Goal: Task Accomplishment & Management: Manage account settings

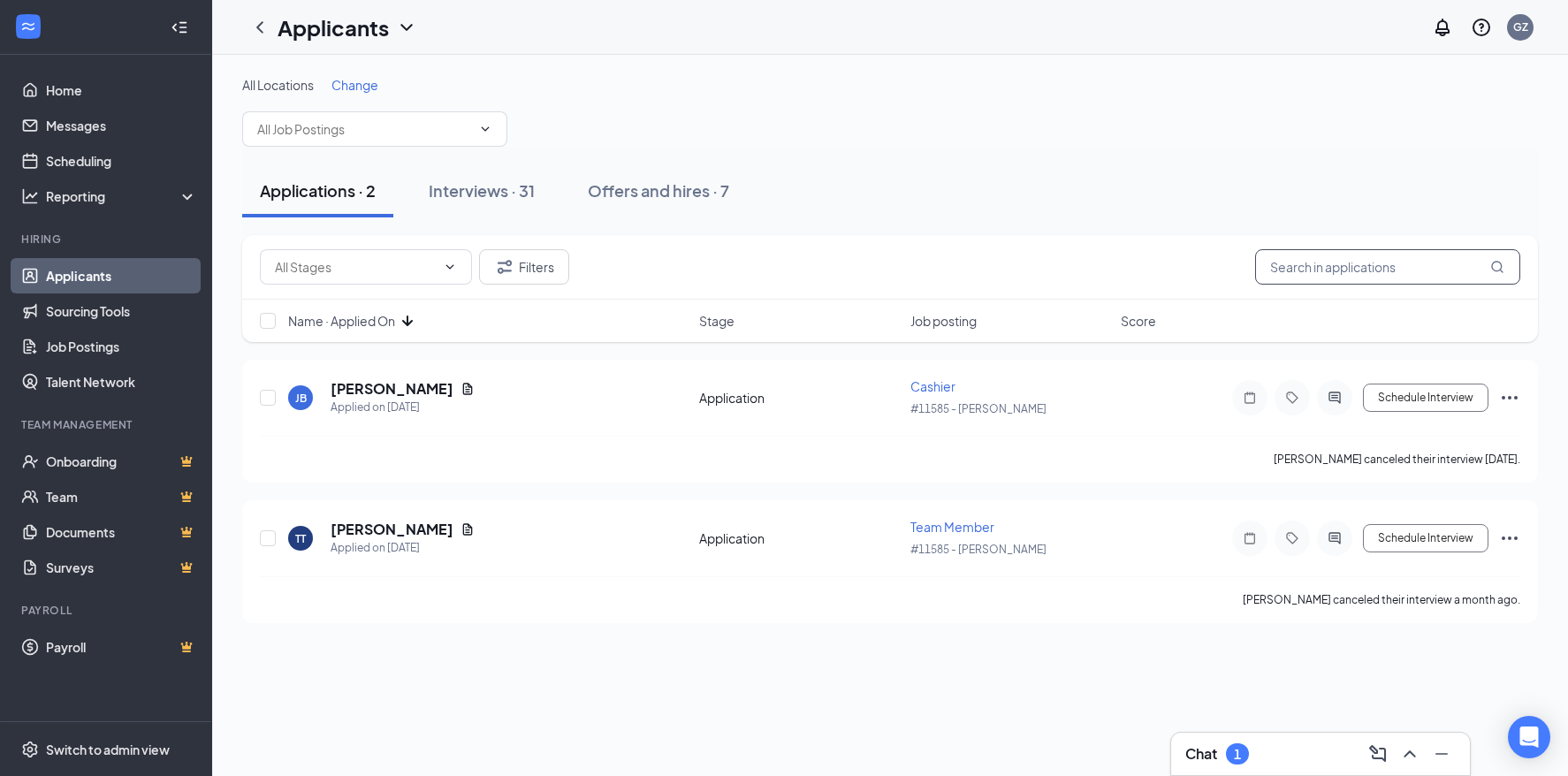
click at [1353, 261] on input "text" at bounding box center [1387, 266] width 265 height 36
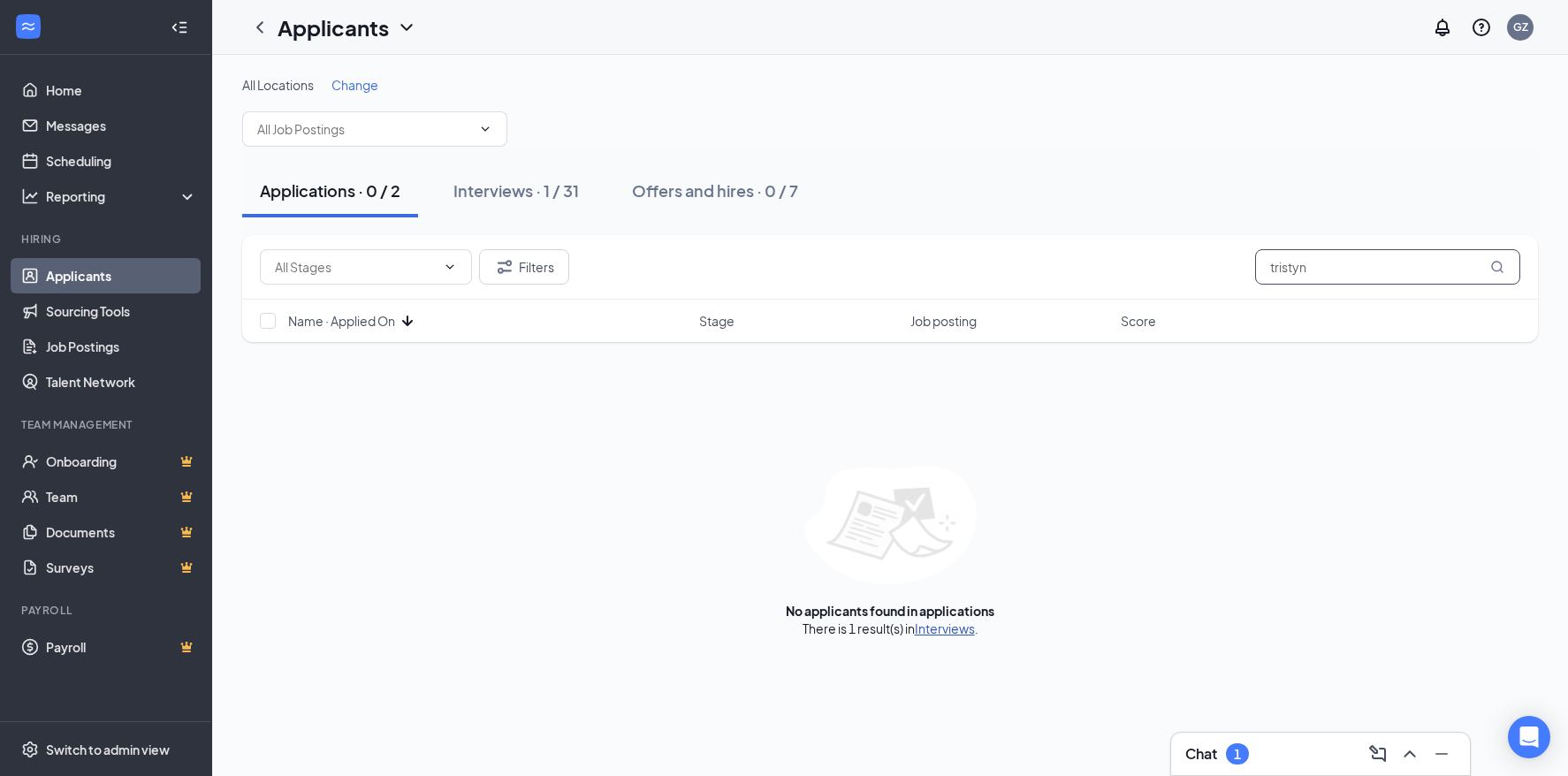
type input "tristyn"
click at [944, 625] on link "Interviews" at bounding box center [945, 628] width 60 height 15
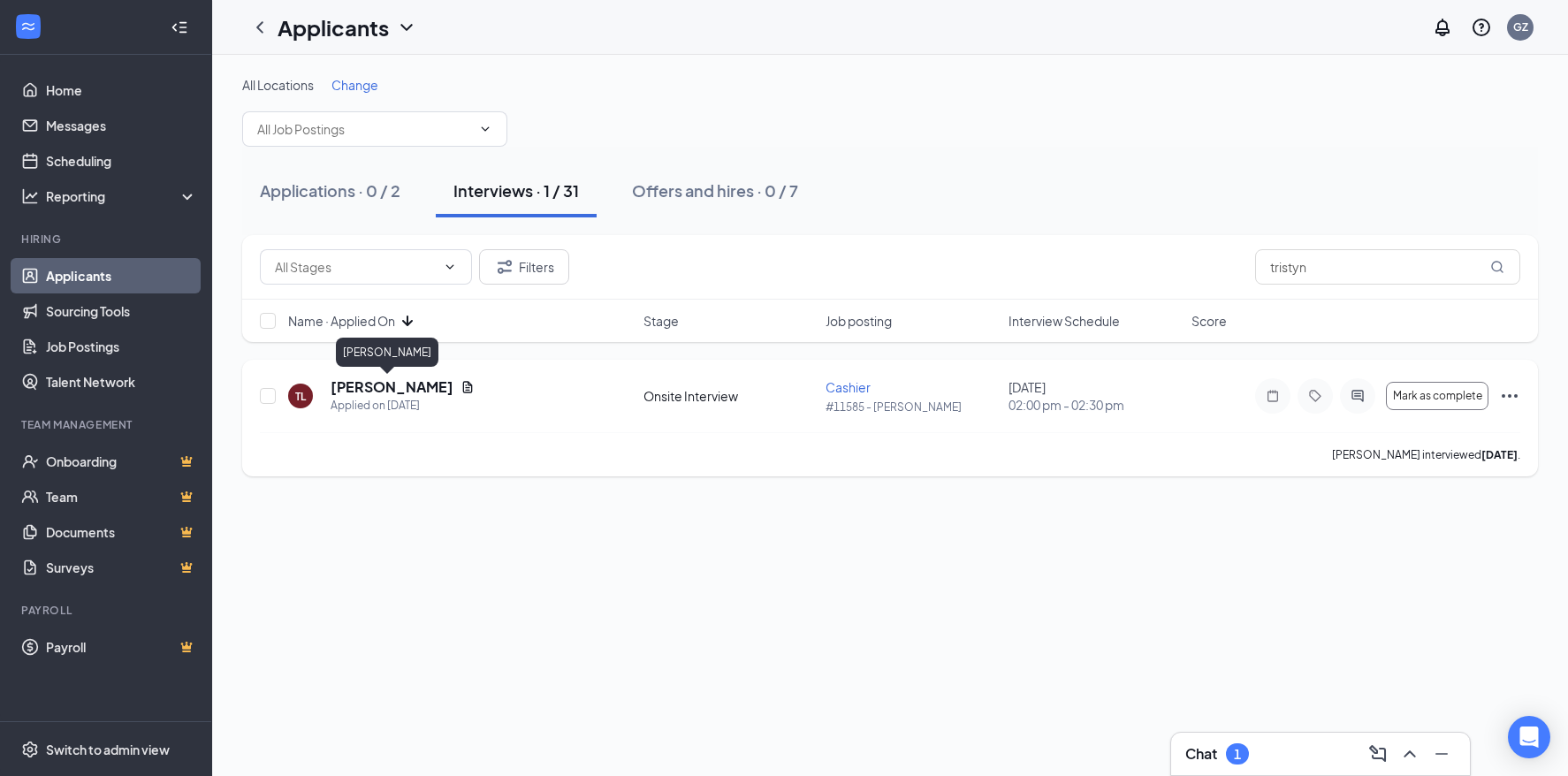
click at [373, 388] on h5 "[PERSON_NAME]" at bounding box center [391, 387] width 123 height 19
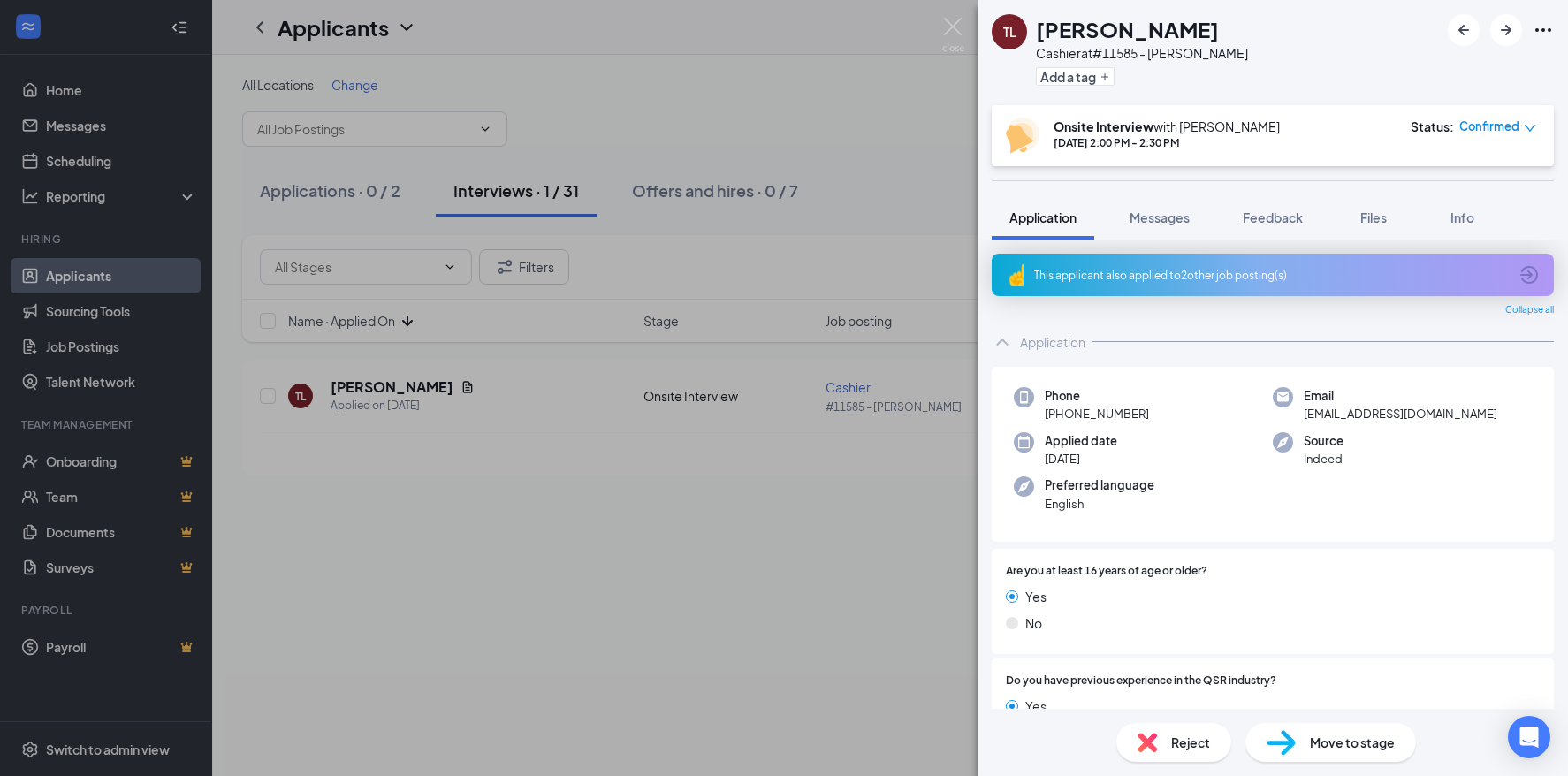
click at [752, 106] on div "TL [PERSON_NAME] Cashier at #11585 - [PERSON_NAME] Add a tag Onsite Interview w…" at bounding box center [784, 388] width 1568 height 776
click at [500, 614] on div "TL [PERSON_NAME] Cashier at #11585 - [PERSON_NAME] Add a tag Onsite Interview w…" at bounding box center [784, 388] width 1568 height 776
